Goal: Task Accomplishment & Management: Complete application form

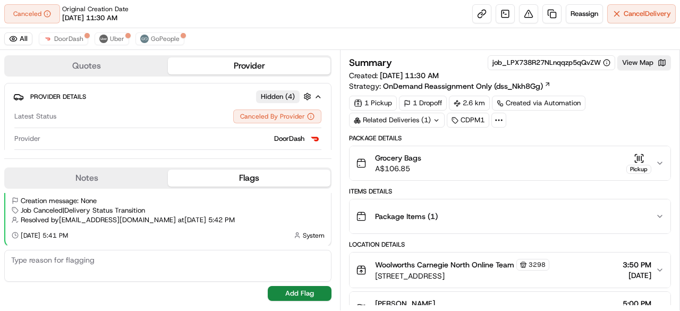
click at [661, 162] on icon "button" at bounding box center [659, 163] width 4 height 2
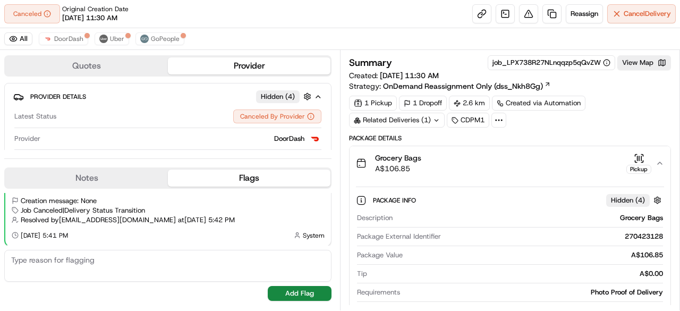
click at [661, 161] on icon "button" at bounding box center [659, 163] width 8 height 8
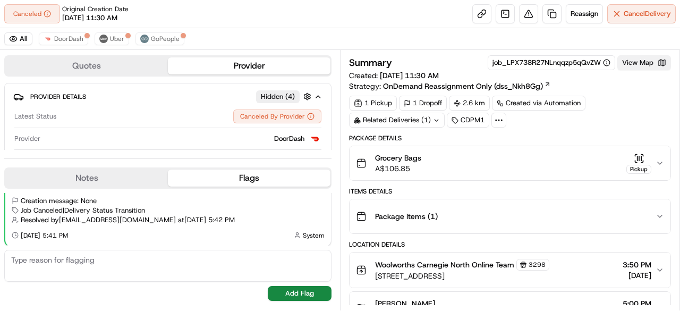
click at [642, 59] on button "View Map" at bounding box center [644, 62] width 54 height 15
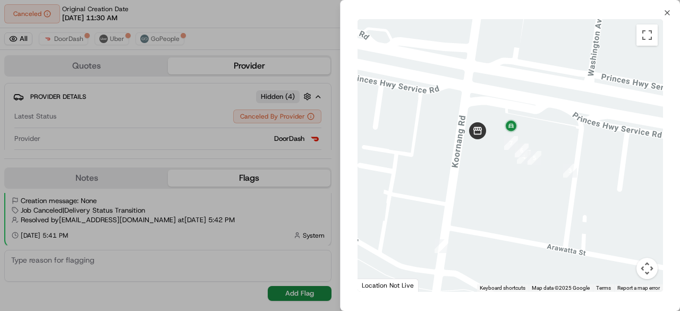
drag, startPoint x: 438, startPoint y: 70, endPoint x: 479, endPoint y: 180, distance: 117.7
click at [479, 180] on div at bounding box center [509, 155] width 305 height 272
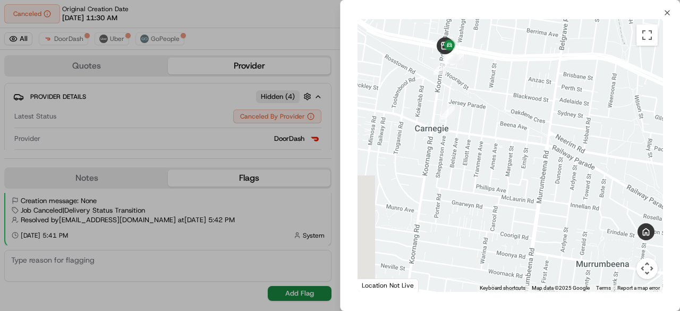
drag, startPoint x: 579, startPoint y: 244, endPoint x: 481, endPoint y: 66, distance: 203.2
click at [486, 83] on div at bounding box center [509, 155] width 305 height 272
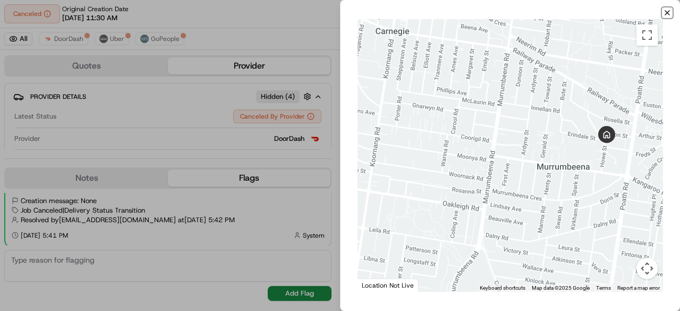
click at [671, 15] on icon "button" at bounding box center [667, 12] width 8 height 8
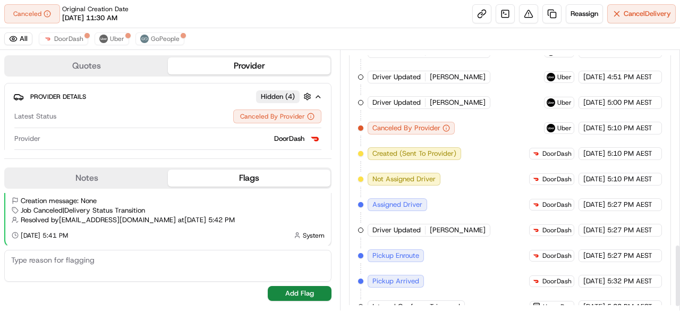
scroll to position [824, 0]
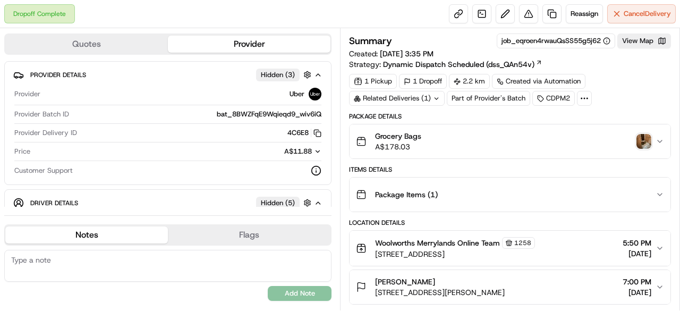
click at [644, 139] on img "button" at bounding box center [643, 141] width 15 height 15
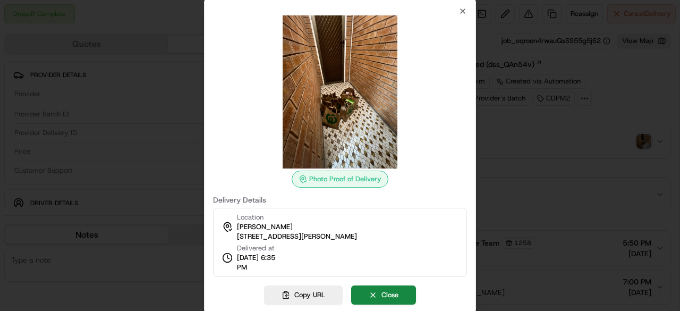
click at [543, 144] on div at bounding box center [340, 155] width 680 height 311
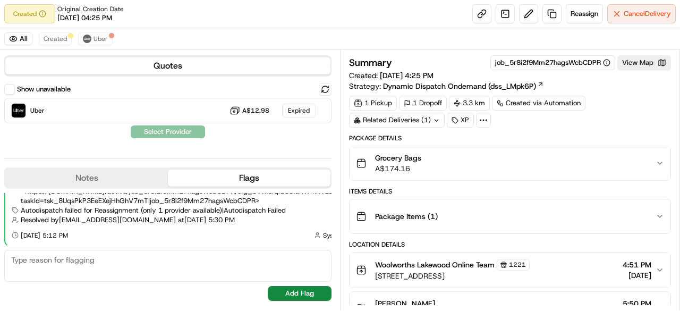
click at [433, 120] on icon at bounding box center [436, 120] width 7 height 7
click at [432, 120] on div "Related Deliveries (1)" at bounding box center [397, 120] width 96 height 15
click at [549, 15] on link at bounding box center [551, 13] width 19 height 19
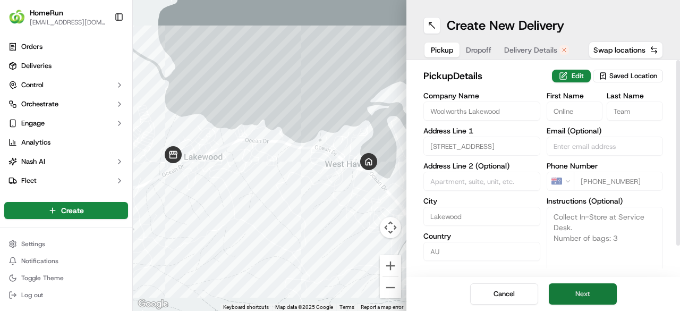
click at [592, 290] on button "Next" at bounding box center [582, 293] width 68 height 21
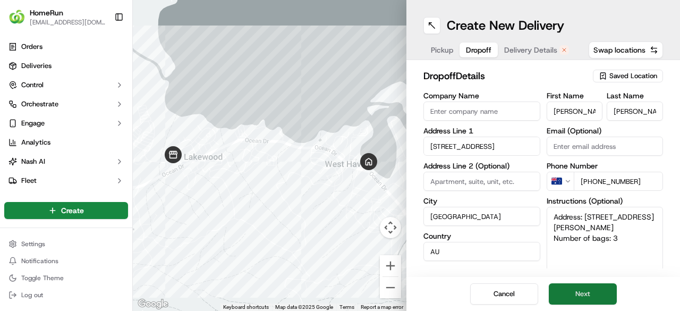
click at [592, 289] on button "Next" at bounding box center [582, 293] width 68 height 21
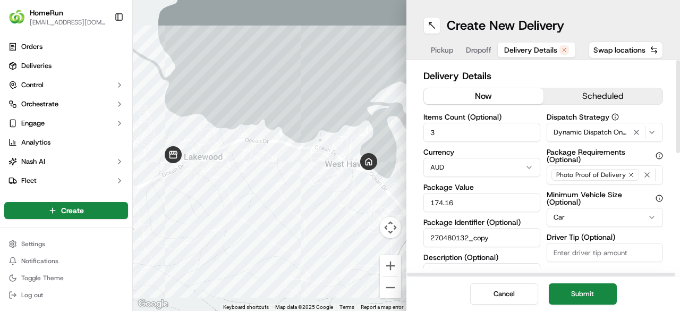
click at [491, 93] on button "now" at bounding box center [483, 96] width 119 height 16
click at [597, 297] on button "Submit" at bounding box center [582, 293] width 68 height 21
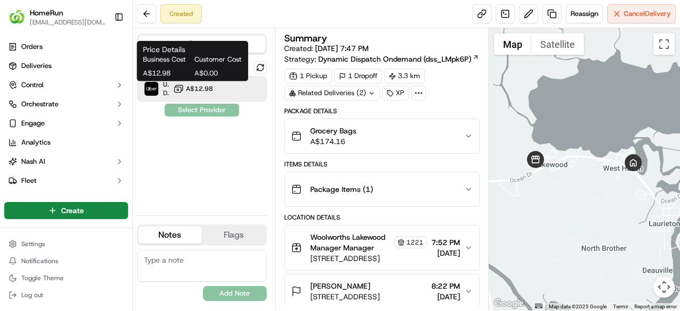
click at [207, 84] on span "A$12.98" at bounding box center [199, 88] width 27 height 8
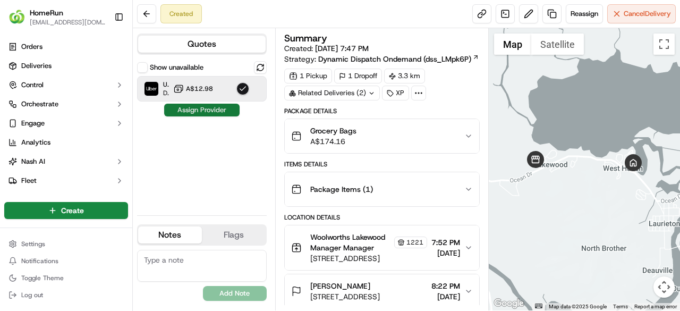
click at [225, 113] on button "Assign Provider" at bounding box center [201, 110] width 75 height 13
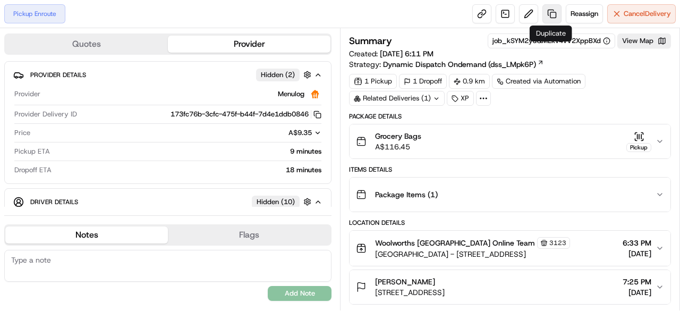
click at [550, 16] on link at bounding box center [551, 13] width 19 height 19
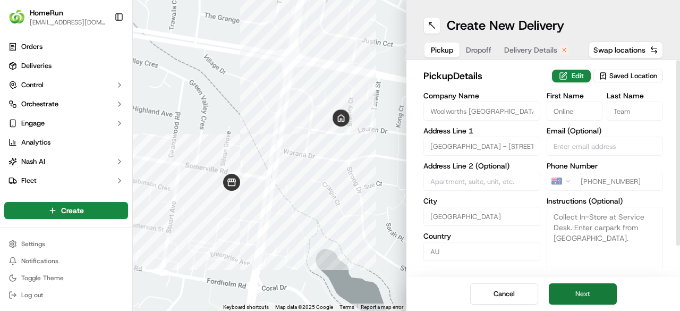
click at [584, 296] on button "Next" at bounding box center [582, 293] width 68 height 21
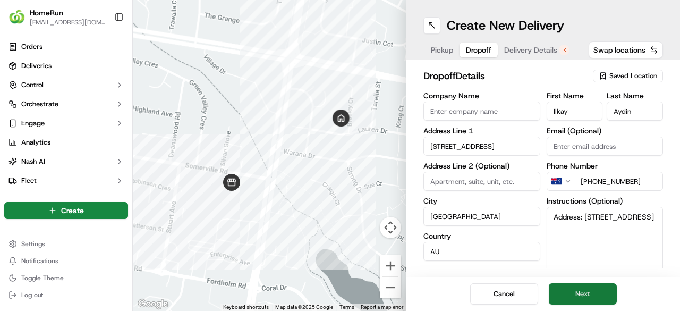
click at [589, 293] on button "Next" at bounding box center [582, 293] width 68 height 21
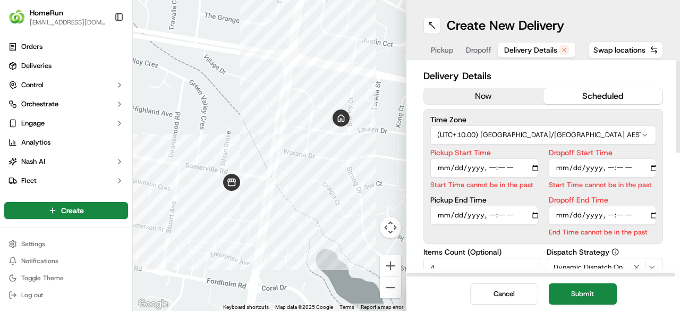
click at [498, 90] on button "now" at bounding box center [483, 96] width 119 height 16
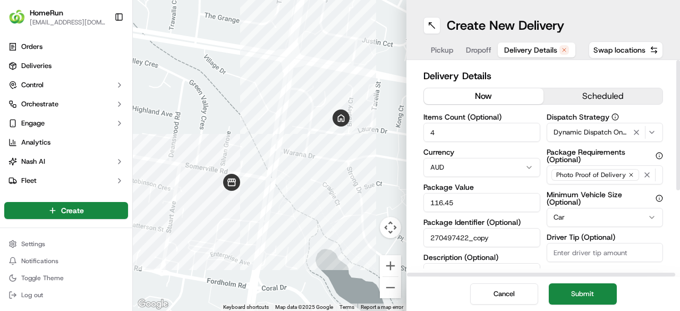
drag, startPoint x: 597, startPoint y: 290, endPoint x: 407, endPoint y: 217, distance: 203.7
click at [597, 289] on button "Submit" at bounding box center [582, 293] width 68 height 21
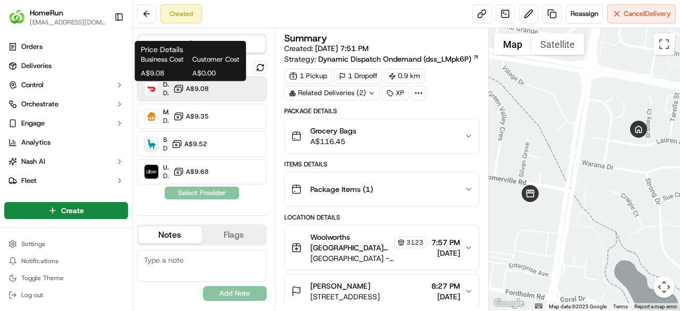
click at [196, 90] on span "A$9.08" at bounding box center [197, 88] width 23 height 8
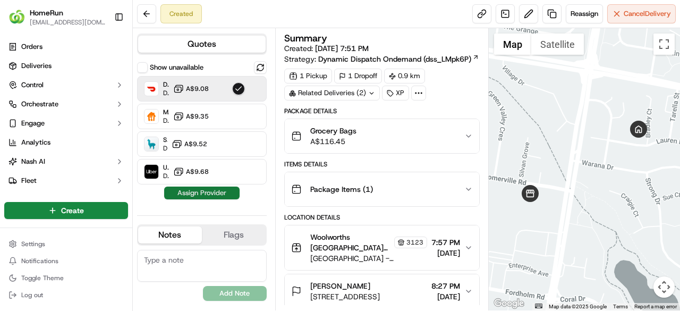
click at [213, 193] on button "Assign Provider" at bounding box center [201, 192] width 75 height 13
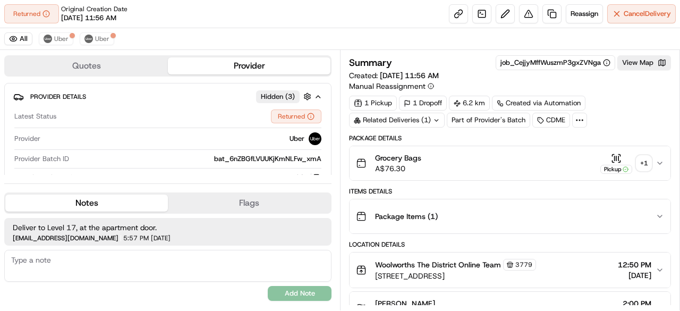
click at [435, 121] on icon at bounding box center [436, 120] width 7 height 7
click at [516, 140] on div "Package Details" at bounding box center [510, 138] width 322 height 8
click at [547, 11] on link at bounding box center [551, 13] width 19 height 19
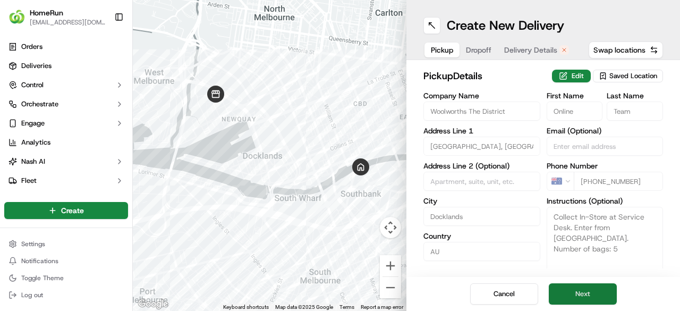
click at [592, 297] on button "Next" at bounding box center [582, 293] width 68 height 21
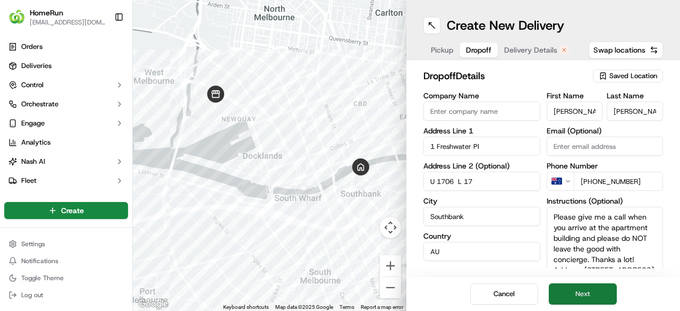
click at [594, 290] on button "Next" at bounding box center [582, 293] width 68 height 21
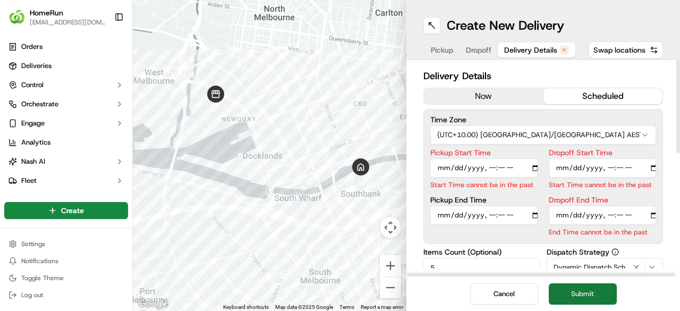
click at [590, 291] on button "Submit" at bounding box center [582, 293] width 68 height 21
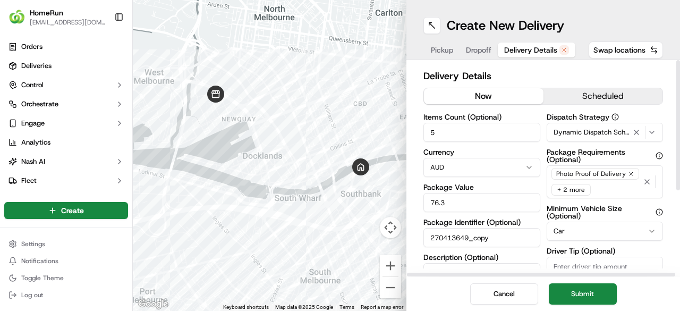
click at [477, 90] on button "now" at bounding box center [483, 96] width 119 height 16
click at [581, 293] on button "Submit" at bounding box center [582, 293] width 68 height 21
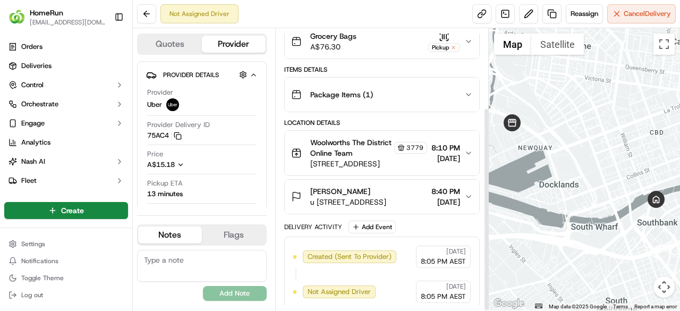
scroll to position [108, 0]
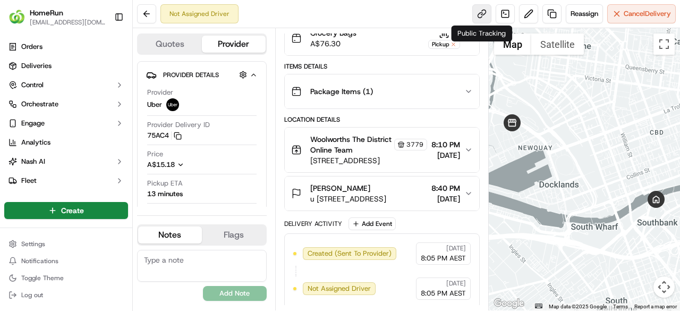
click at [480, 10] on link at bounding box center [481, 13] width 19 height 19
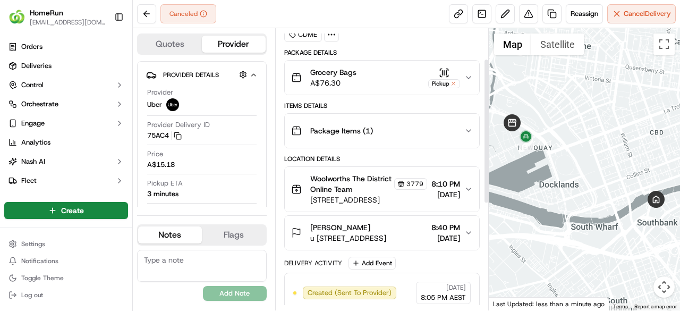
scroll to position [51, 0]
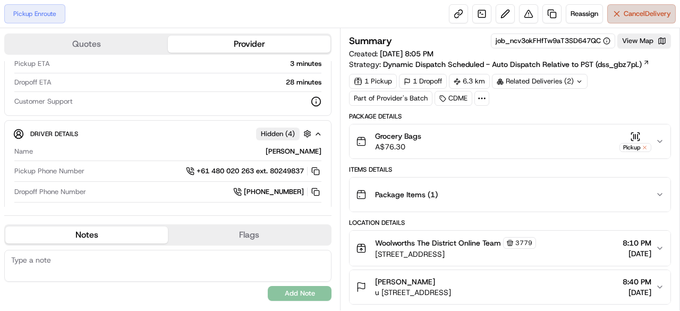
click at [661, 13] on span "Cancel Delivery" at bounding box center [646, 14] width 47 height 10
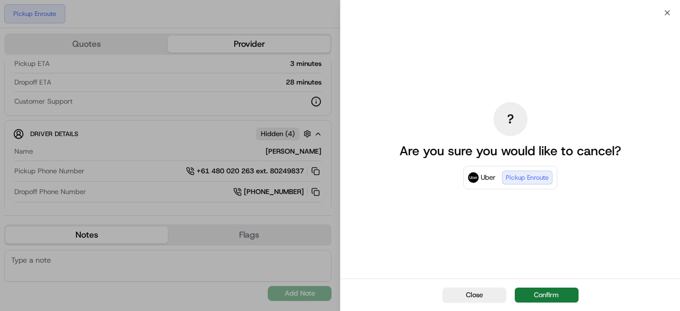
click at [562, 293] on button "Confirm" at bounding box center [546, 294] width 64 height 15
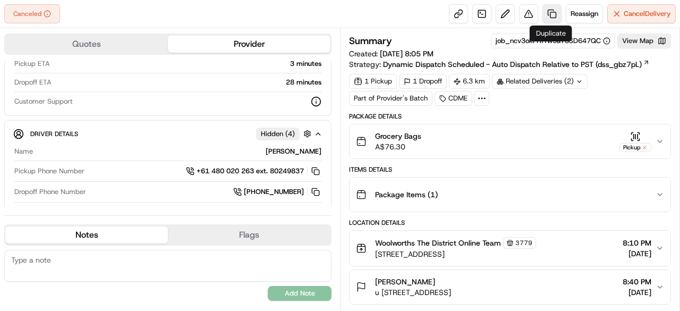
click at [549, 14] on link at bounding box center [551, 13] width 19 height 19
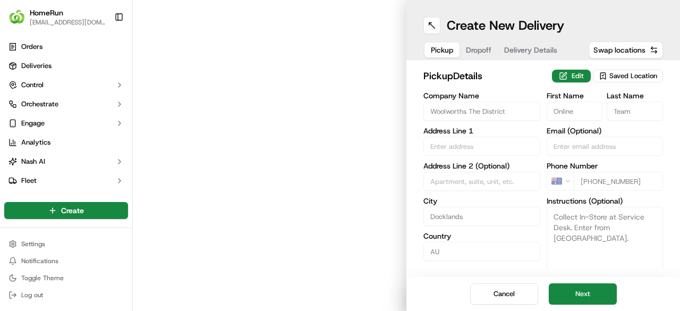
type input "[GEOGRAPHIC_DATA], [GEOGRAPHIC_DATA]"
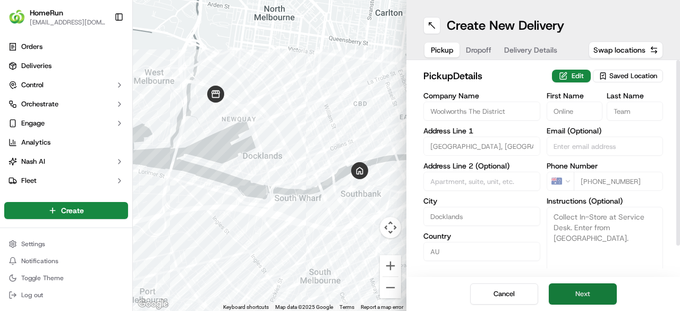
click at [596, 295] on button "Next" at bounding box center [582, 293] width 68 height 21
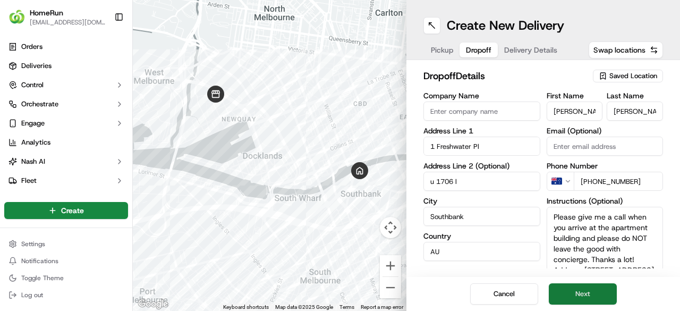
click at [596, 295] on button "Next" at bounding box center [582, 293] width 68 height 21
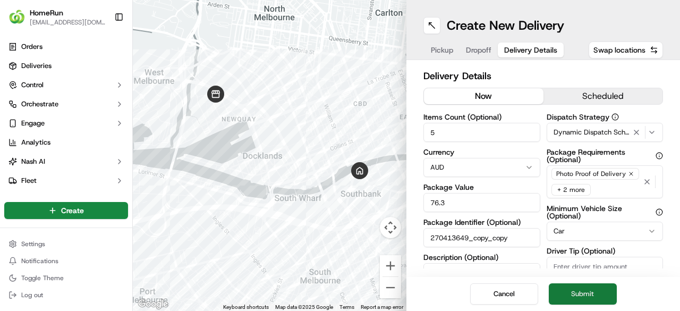
click at [596, 295] on button "Submit" at bounding box center [582, 293] width 68 height 21
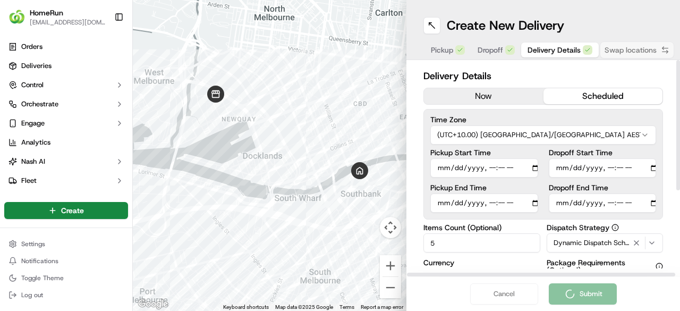
click at [604, 91] on button "scheduled" at bounding box center [602, 96] width 119 height 16
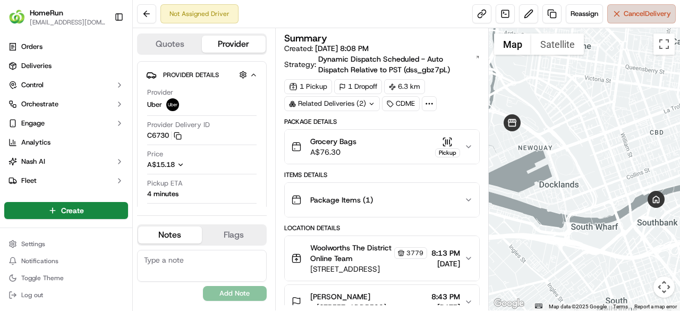
click at [646, 18] on span "Cancel Delivery" at bounding box center [646, 14] width 47 height 10
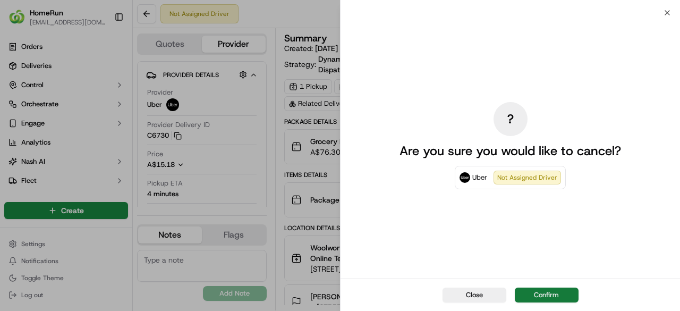
click at [556, 290] on button "Confirm" at bounding box center [546, 294] width 64 height 15
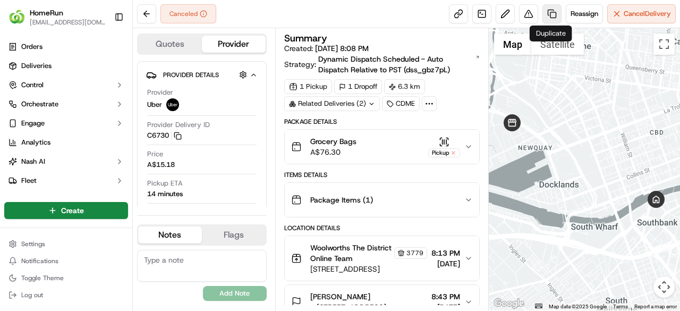
click at [554, 14] on link at bounding box center [551, 13] width 19 height 19
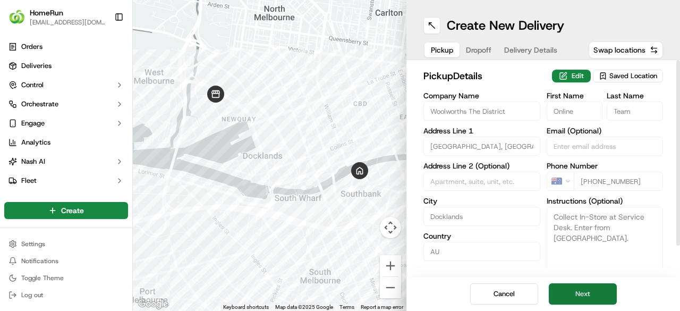
click at [604, 296] on button "Next" at bounding box center [582, 293] width 68 height 21
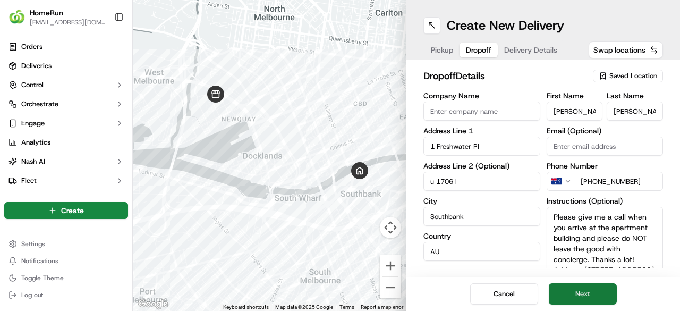
click at [604, 296] on button "Next" at bounding box center [582, 293] width 68 height 21
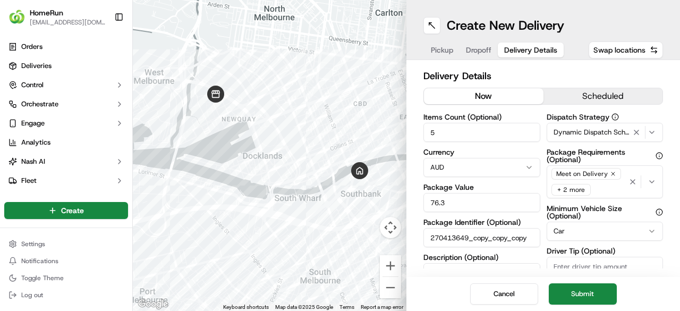
click at [604, 295] on button "Submit" at bounding box center [582, 293] width 68 height 21
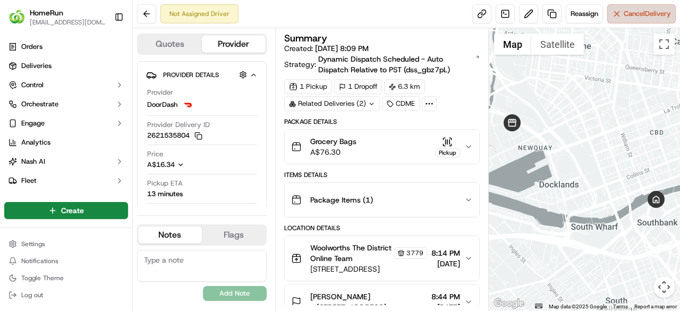
click at [641, 19] on button "Cancel Delivery" at bounding box center [641, 13] width 68 height 19
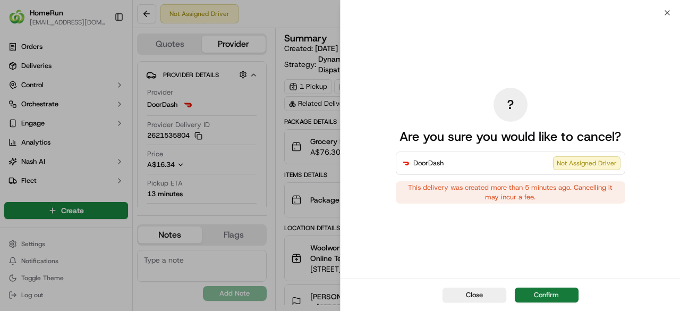
click at [558, 293] on button "Confirm" at bounding box center [546, 294] width 64 height 15
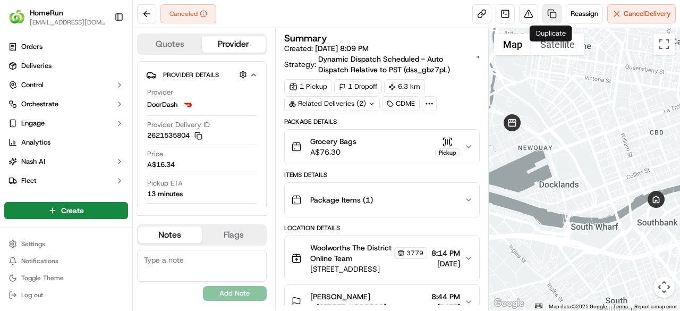
click at [550, 11] on link at bounding box center [551, 13] width 19 height 19
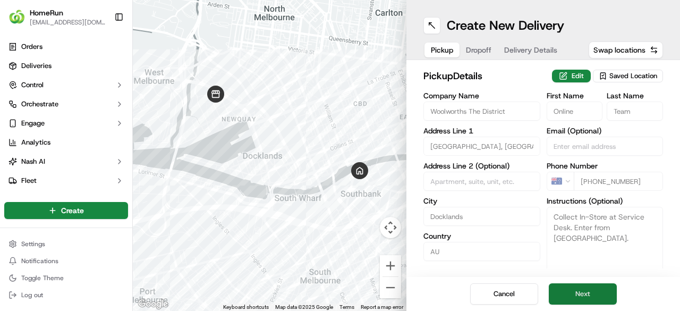
click at [588, 290] on button "Next" at bounding box center [582, 293] width 68 height 21
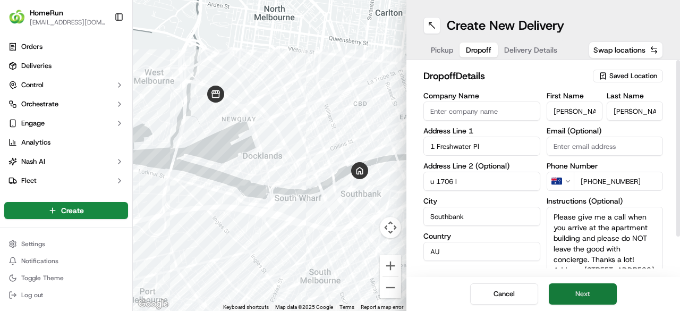
click at [592, 296] on button "Next" at bounding box center [582, 293] width 68 height 21
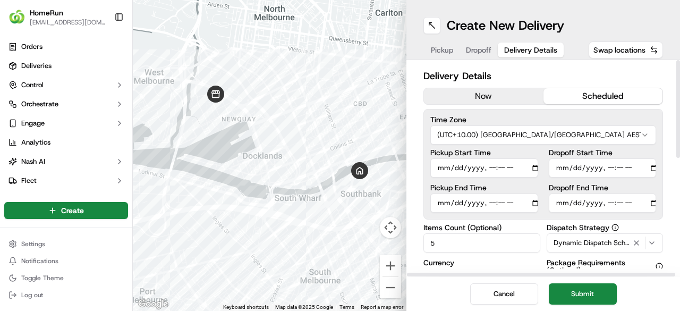
click at [581, 89] on button "scheduled" at bounding box center [602, 96] width 119 height 16
click at [579, 96] on button "scheduled" at bounding box center [602, 96] width 119 height 16
click at [580, 96] on button "scheduled" at bounding box center [602, 96] width 119 height 16
click at [600, 291] on button "Submit" at bounding box center [582, 293] width 68 height 21
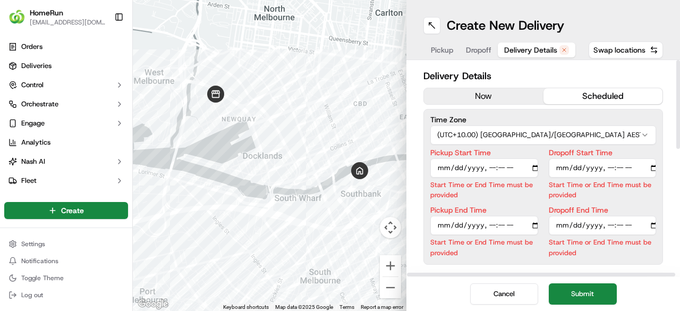
click at [446, 168] on input "Pickup Start Time" at bounding box center [484, 167] width 108 height 19
click at [485, 166] on input "Pickup Start Time" at bounding box center [484, 167] width 108 height 19
type input "[DATE]T08:00"
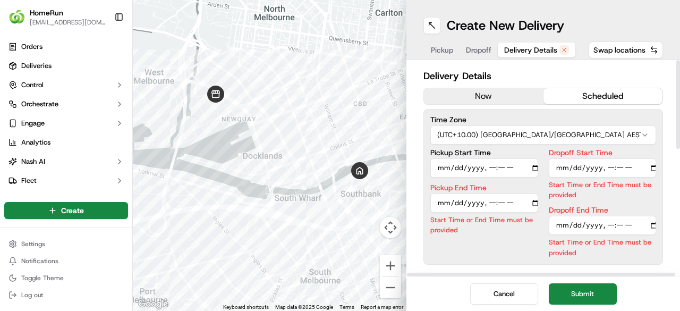
click at [561, 167] on input "Dropoff Start Time" at bounding box center [602, 167] width 108 height 19
